Goal: Transaction & Acquisition: Download file/media

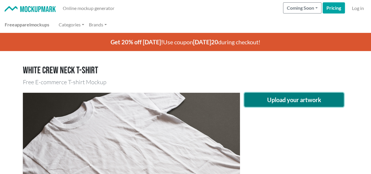
click at [324, 99] on button "Upload your artwork" at bounding box center [294, 100] width 100 height 14
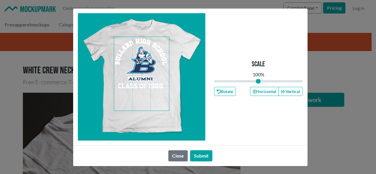
click at [144, 72] on span at bounding box center [141, 74] width 55 height 74
click at [268, 94] on button "Horizontal" at bounding box center [264, 91] width 29 height 9
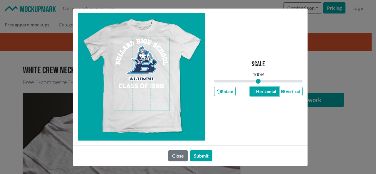
click at [268, 94] on button "Horizontal" at bounding box center [264, 91] width 29 height 9
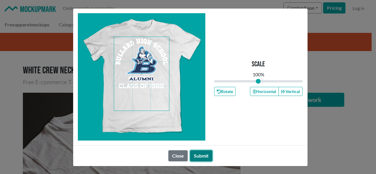
click at [196, 155] on button "Submit" at bounding box center [201, 155] width 22 height 11
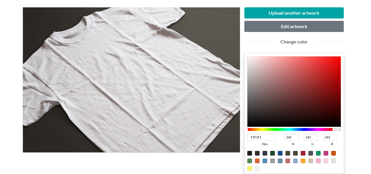
scroll to position [88, 0]
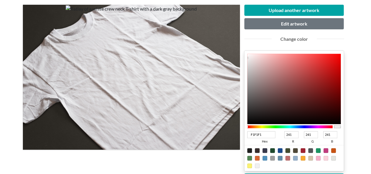
click at [301, 128] on div at bounding box center [290, 126] width 86 height 5
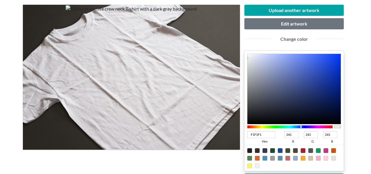
click at [301, 127] on div at bounding box center [290, 126] width 86 height 3
type input "1133A9"
type input "17"
type input "51"
type input "169"
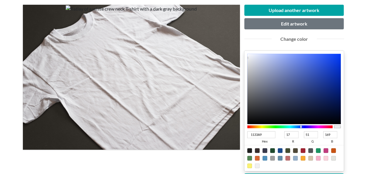
type input "1032A9"
type input "16"
type input "50"
type input "0A2A9C"
type input "10"
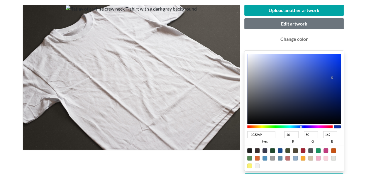
type input "42"
type input "156"
type input "092A9C"
type input "9"
type input "082999"
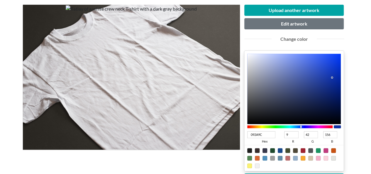
type input "8"
type input "41"
type input "153"
type input "032598"
type input "3"
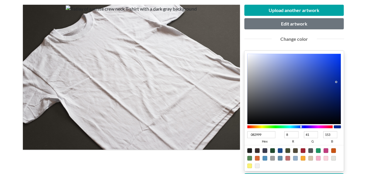
type input "37"
type input "152"
type input "002296"
type input "0"
type input "34"
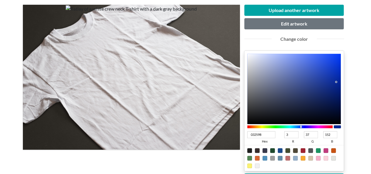
type input "150"
type input "002191"
type input "33"
type input "145"
drag, startPoint x: 332, startPoint y: 77, endPoint x: 347, endPoint y: 84, distance: 16.6
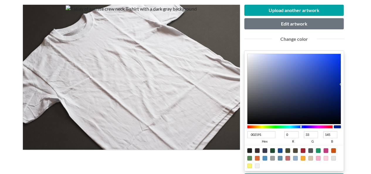
click at [347, 84] on div "Upload another artwork Edit artwork Change color 002191 hex 0 r 33 g 145 b 100 …" at bounding box center [294, 123] width 109 height 236
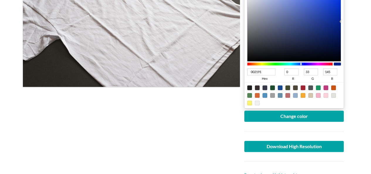
scroll to position [176, 0]
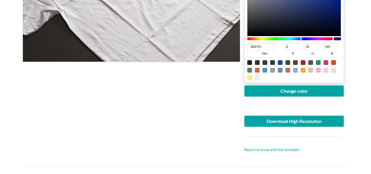
type input "000001"
type input "0"
type input "1"
click at [303, 35] on div at bounding box center [294, 1] width 94 height 70
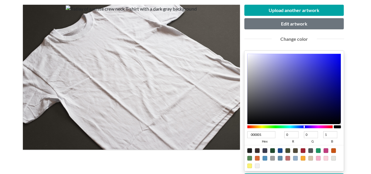
scroll to position [88, 0]
type input "020289"
type input "2"
type input "137"
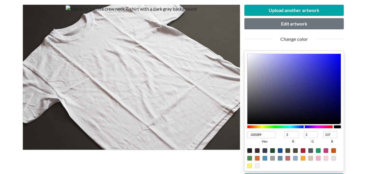
click at [340, 86] on div at bounding box center [294, 89] width 94 height 70
type input "02029C"
type input "156"
type input "00009C"
type input "0"
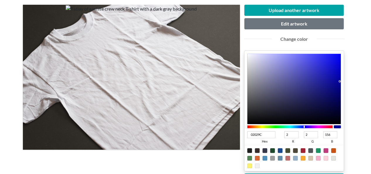
type input "0"
type input "0000A3"
type input "163"
drag, startPoint x: 340, startPoint y: 81, endPoint x: 349, endPoint y: 79, distance: 9.6
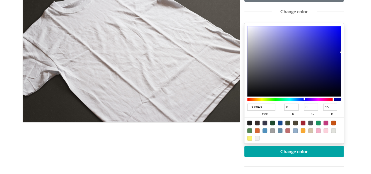
scroll to position [147, 0]
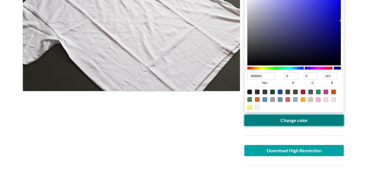
click at [308, 118] on button "Change color" at bounding box center [294, 120] width 100 height 11
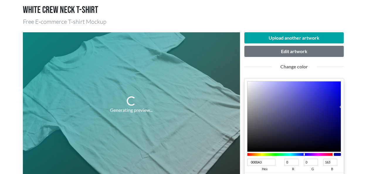
scroll to position [59, 0]
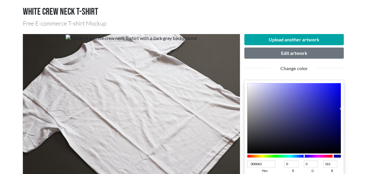
type input "0A0A80"
type input "10"
type input "128"
click at [334, 118] on div at bounding box center [294, 118] width 94 height 70
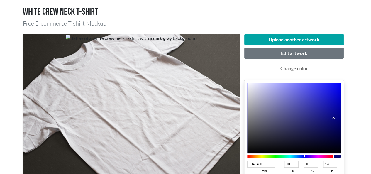
type input "0B0B80"
type input "11"
type input "0C0C7D"
type input "12"
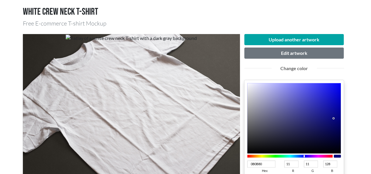
type input "12"
type input "125"
type input "0C0C7A"
type input "122"
type input "0C0C76"
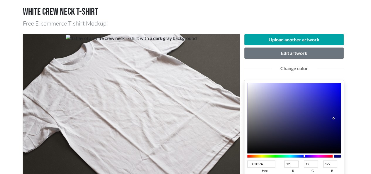
type input "118"
type input "0C0C75"
type input "117"
type input "0C0C72"
type input "114"
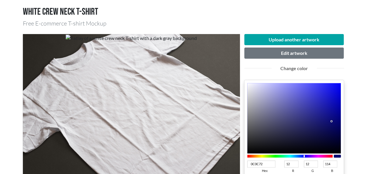
type input "0B0B71"
type input "11"
type input "113"
type input "0B0B6D"
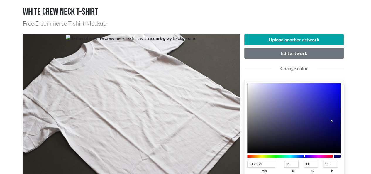
type input "109"
type input "0A0A6B"
type input "10"
type input "107"
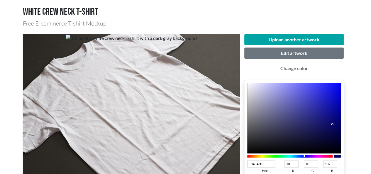
type input "0A0A6A"
type input "106"
type input "090969"
type input "9"
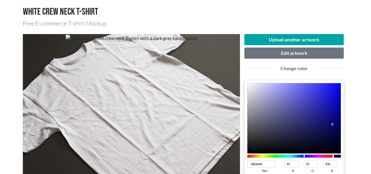
type input "105"
type input "070767"
type input "7"
type input "103"
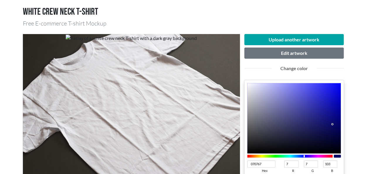
type input "060665"
type input "6"
type input "101"
type input "050564"
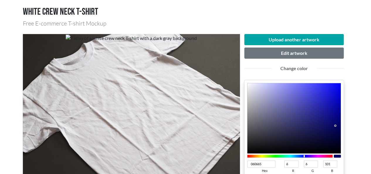
type input "5"
type input "100"
type input "040464"
type input "4"
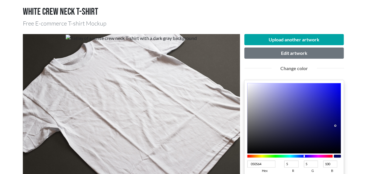
type input "4"
type input "030364"
type input "3"
type input "020265"
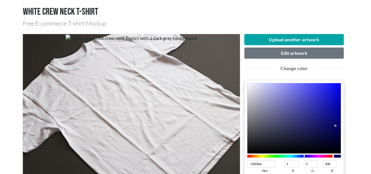
type input "2"
type input "101"
type input "020264"
type input "100"
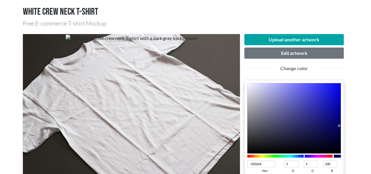
type input "000063"
type input "0"
type input "99"
type input "000060"
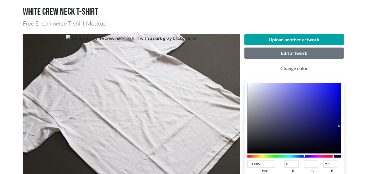
type input "96"
drag, startPoint x: 333, startPoint y: 118, endPoint x: 342, endPoint y: 126, distance: 12.9
click at [342, 126] on div "000060 hex 0 r 0 g 96 b 100 a" at bounding box center [294, 140] width 100 height 120
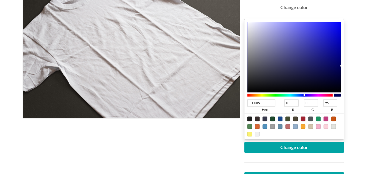
scroll to position [176, 0]
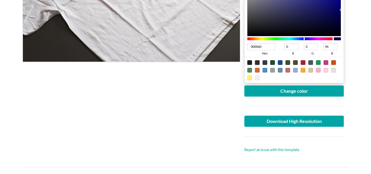
click at [300, 98] on div at bounding box center [294, 106] width 109 height 19
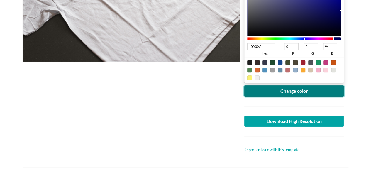
click at [297, 93] on button "Change color" at bounding box center [294, 90] width 100 height 11
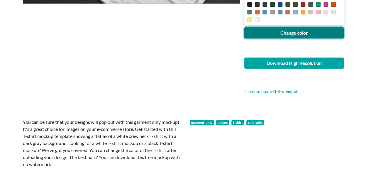
scroll to position [235, 0]
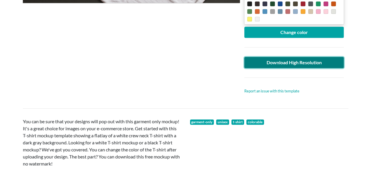
click at [300, 62] on link "Download High Resolution" at bounding box center [294, 62] width 100 height 11
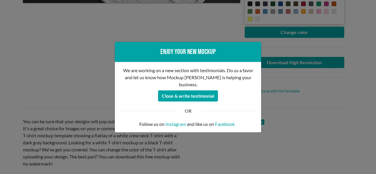
click at [81, 48] on div "Enjoy your new mockup We are working on a new section with testimonials. Do us …" at bounding box center [188, 87] width 376 height 174
